Goal: Task Accomplishment & Management: Use online tool/utility

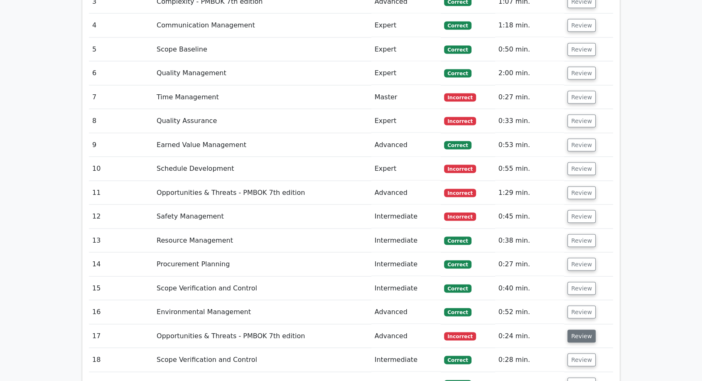
click at [574, 330] on button "Review" at bounding box center [582, 336] width 28 height 13
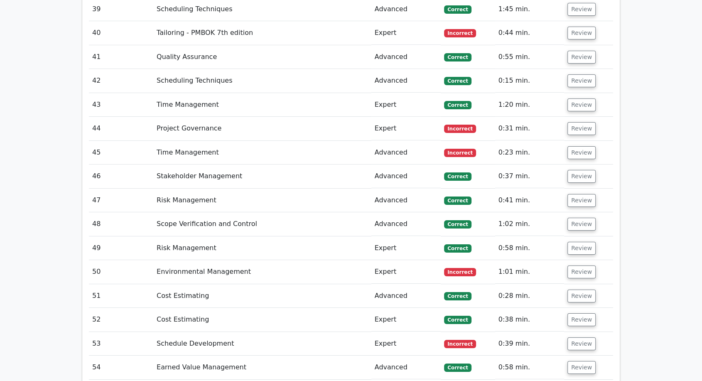
scroll to position [2918, 0]
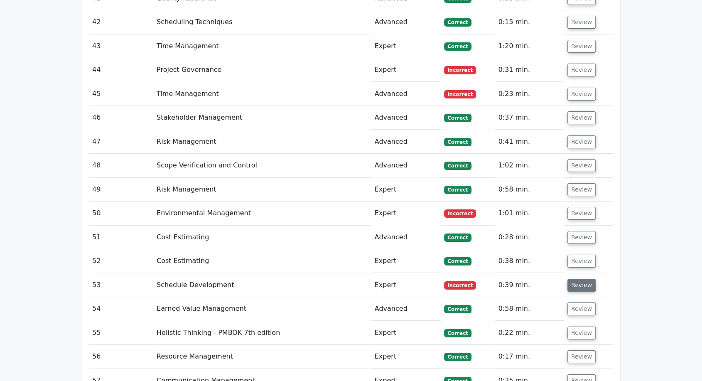
click at [582, 279] on button "Review" at bounding box center [582, 285] width 28 height 13
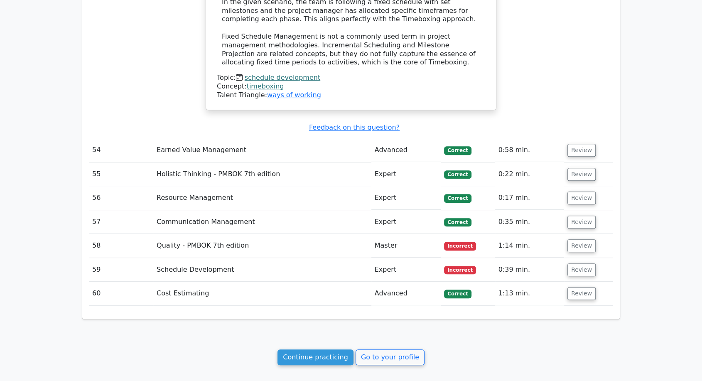
scroll to position [3495, 0]
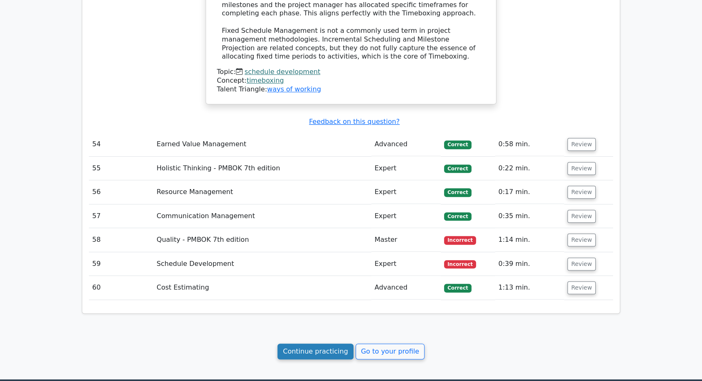
click at [333, 344] on link "Continue practicing" at bounding box center [316, 352] width 76 height 16
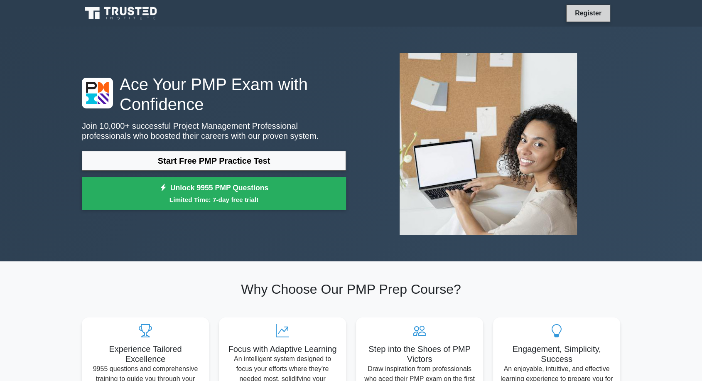
click at [602, 15] on link "Register" at bounding box center [588, 13] width 37 height 10
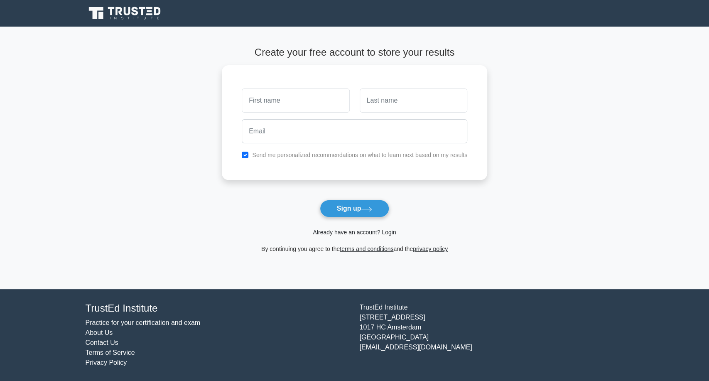
click at [349, 233] on link "Already have an account? Login" at bounding box center [354, 232] width 83 height 7
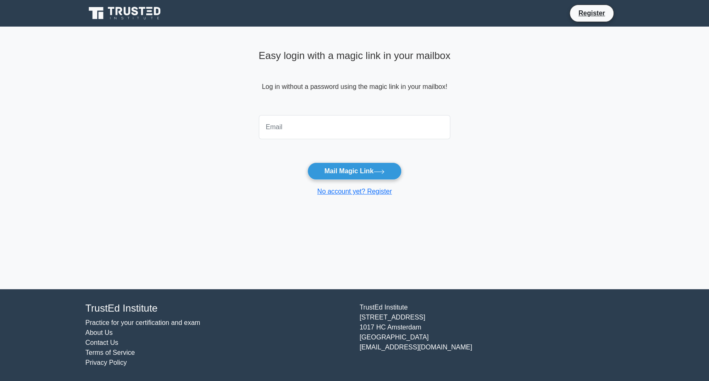
click at [303, 129] on input "email" at bounding box center [355, 127] width 192 height 24
type input "sankysanquez@yahoo.com"
click at [349, 172] on button "Mail Magic Link" at bounding box center [354, 170] width 94 height 17
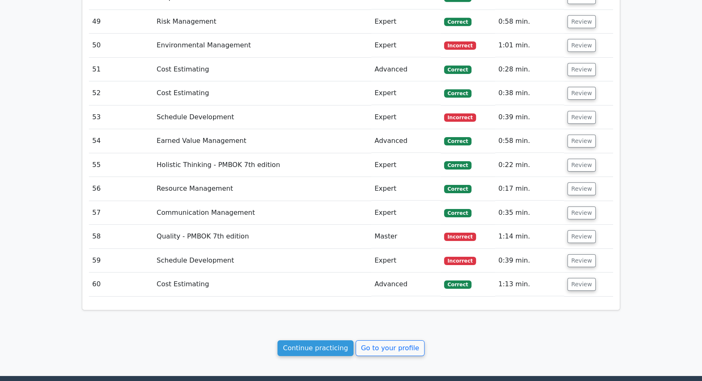
scroll to position [2721, 0]
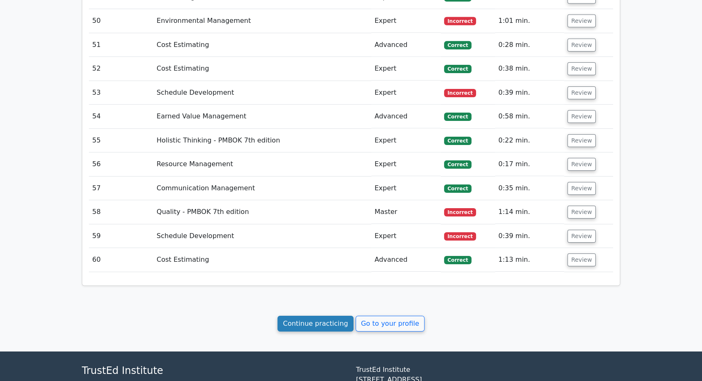
click at [332, 316] on link "Continue practicing" at bounding box center [316, 324] width 76 height 16
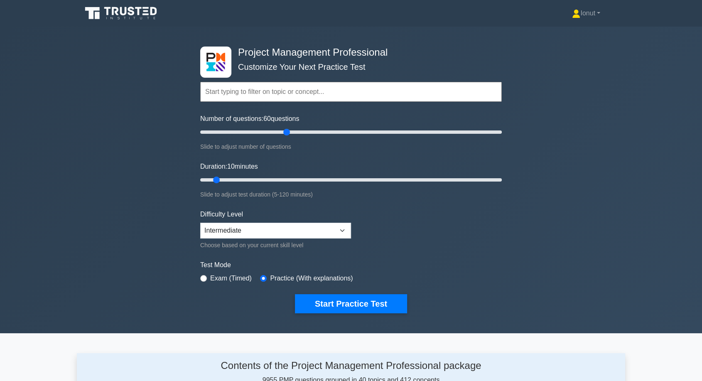
drag, startPoint x: 211, startPoint y: 129, endPoint x: 285, endPoint y: 132, distance: 74.0
type input "60"
click at [285, 132] on input "Number of questions: 60 questions" at bounding box center [351, 132] width 302 height 10
drag, startPoint x: 216, startPoint y: 180, endPoint x: 339, endPoint y: 175, distance: 123.1
type input "60"
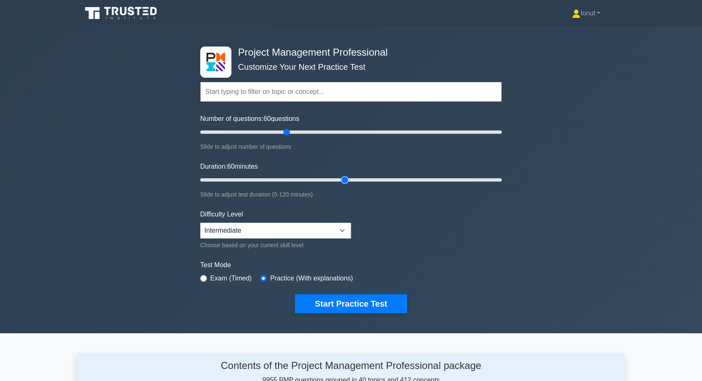
click at [339, 175] on input "Duration: 60 minutes" at bounding box center [351, 180] width 302 height 10
click at [133, 168] on div "Project Management Professional Customize Your Next Practice Test Topics Scope …" at bounding box center [351, 180] width 702 height 307
